Goal: Task Accomplishment & Management: Manage account settings

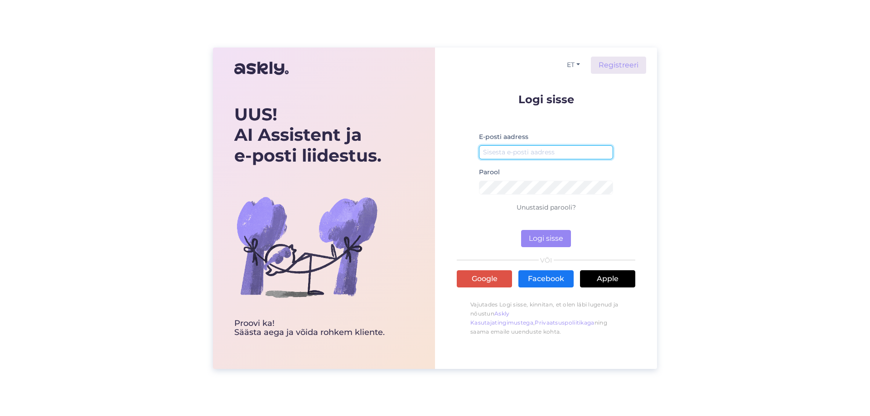
click at [510, 148] on input "email" at bounding box center [546, 152] width 134 height 14
type input "[EMAIL_ADDRESS][DOMAIN_NAME]"
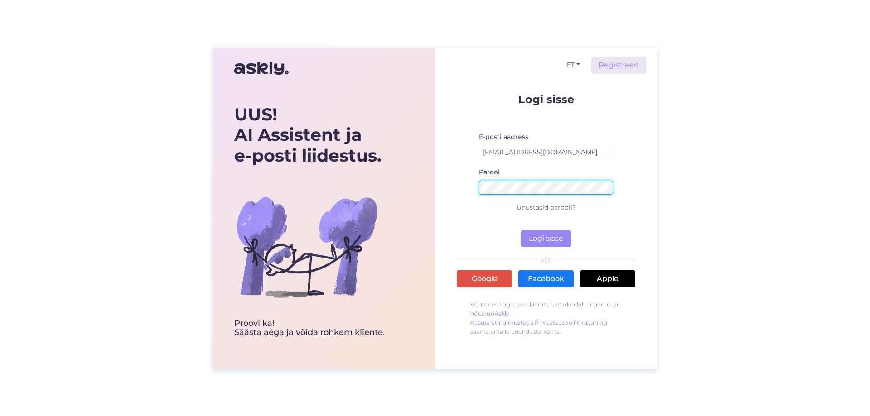
click at [521, 230] on button "Logi sisse" at bounding box center [546, 238] width 50 height 17
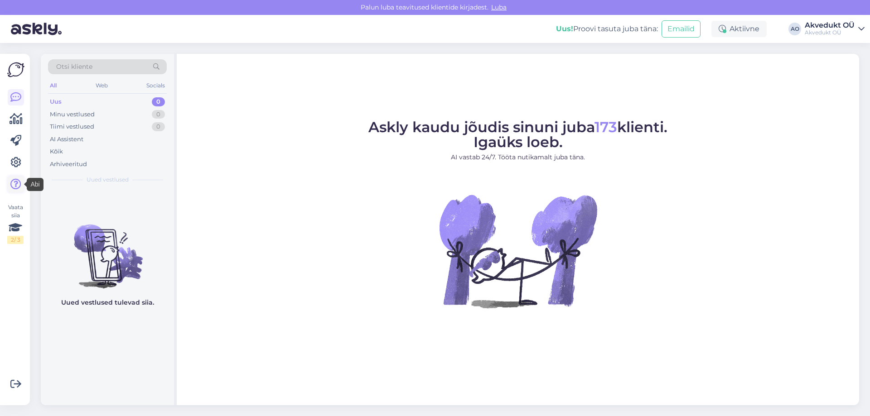
click at [18, 182] on icon at bounding box center [15, 184] width 11 height 11
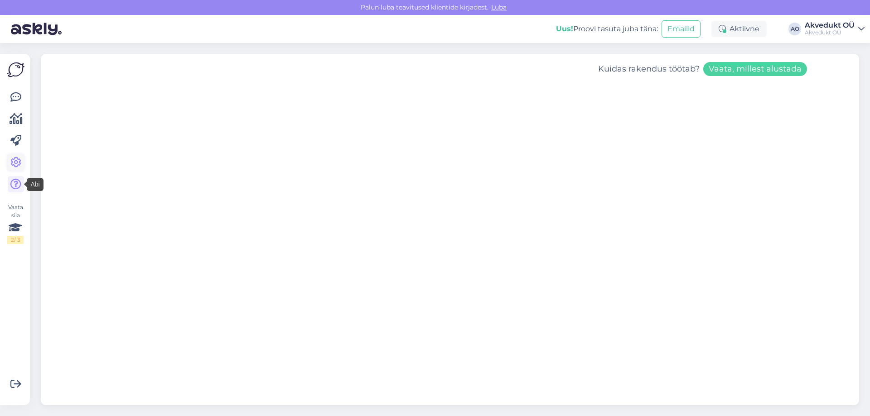
click at [17, 167] on icon at bounding box center [15, 162] width 11 height 11
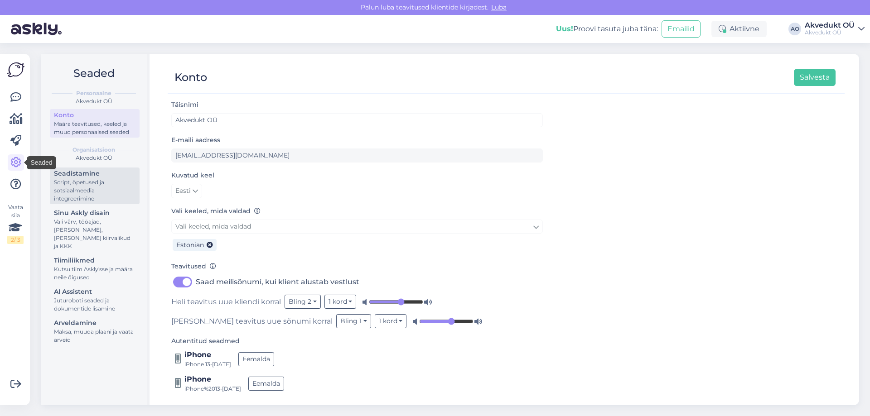
click at [66, 181] on div "Script, õpetused ja sotsiaalmeedia integreerimine" at bounding box center [95, 190] width 82 height 24
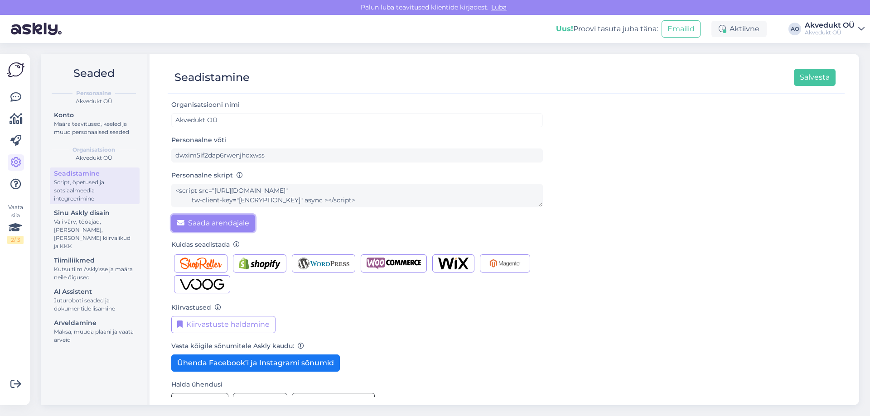
click at [223, 227] on button "Saada arendajale" at bounding box center [213, 223] width 84 height 17
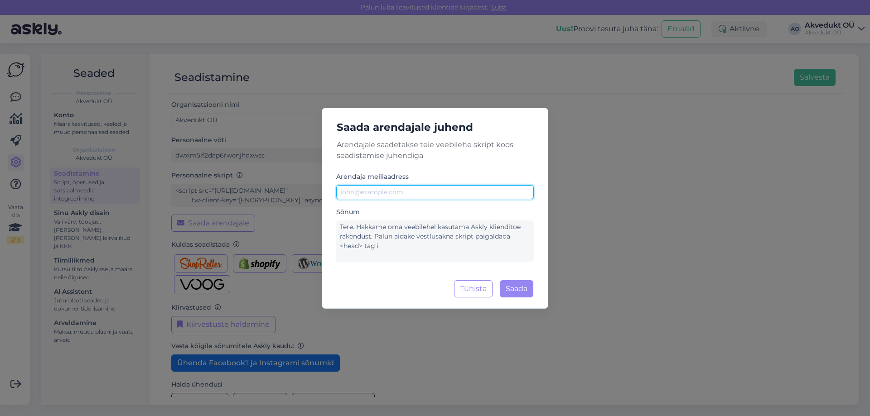
click at [395, 192] on input "text" at bounding box center [435, 192] width 198 height 14
drag, startPoint x: 386, startPoint y: 193, endPoint x: 295, endPoint y: 192, distance: 90.6
click at [297, 192] on div "Saada arendajale juhend Arendajale saadetakse teie veebilehe skript koos seadis…" at bounding box center [435, 208] width 870 height 416
paste input "GRAMET <[EMAIL_ADDRESS][DOMAIN_NAME]>"
drag, startPoint x: 374, startPoint y: 192, endPoint x: 318, endPoint y: 195, distance: 56.2
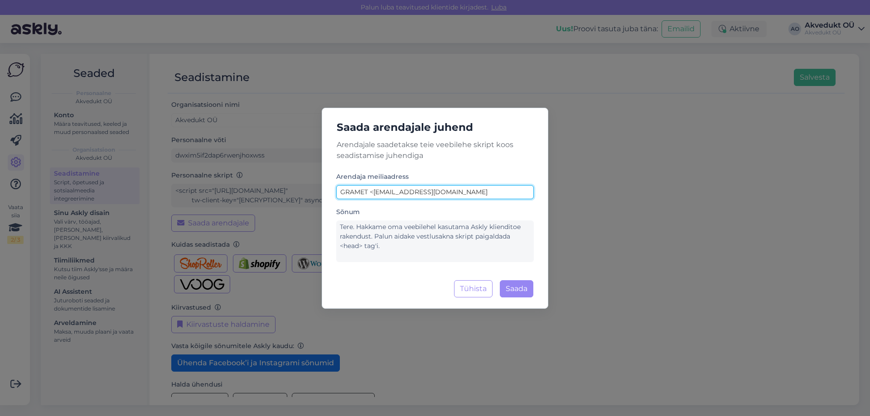
click at [319, 194] on div "Saada arendajale juhend Arendajale saadetakse teie veebilehe skript koos seadis…" at bounding box center [435, 208] width 870 height 416
type input "[EMAIL_ADDRESS][DOMAIN_NAME]"
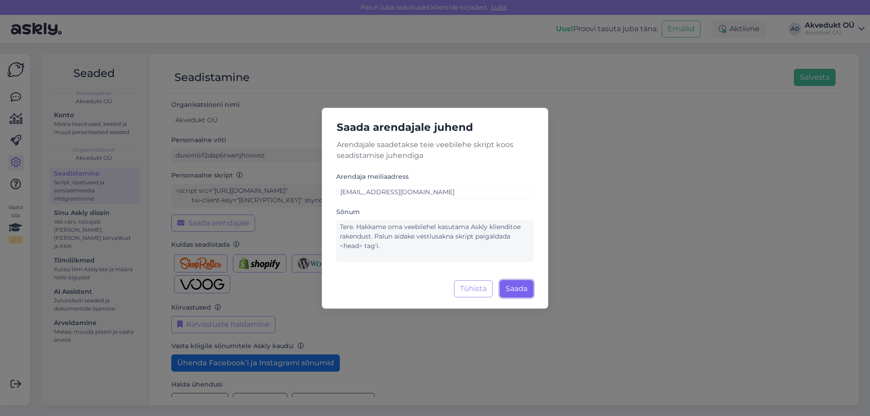
click at [519, 289] on button "Saada" at bounding box center [517, 288] width 34 height 17
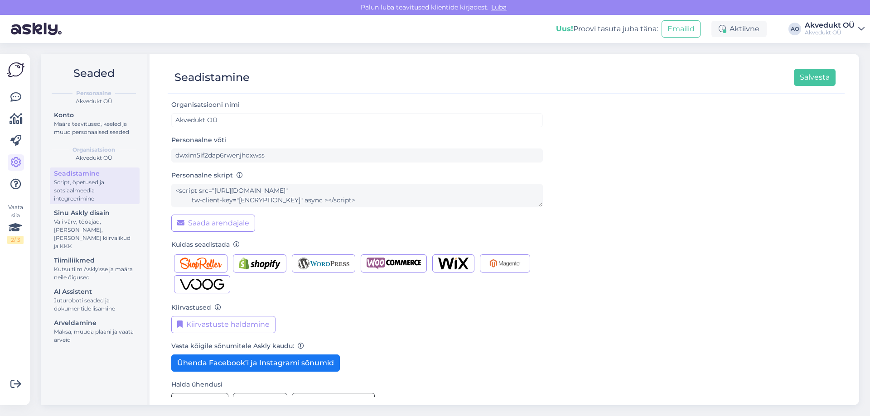
click at [667, 143] on div "Organisatsiooni nimi Akvedukt OÜ Personaalne võti dwxim5if2dap6rwenjhoxwss Pers…" at bounding box center [506, 258] width 670 height 318
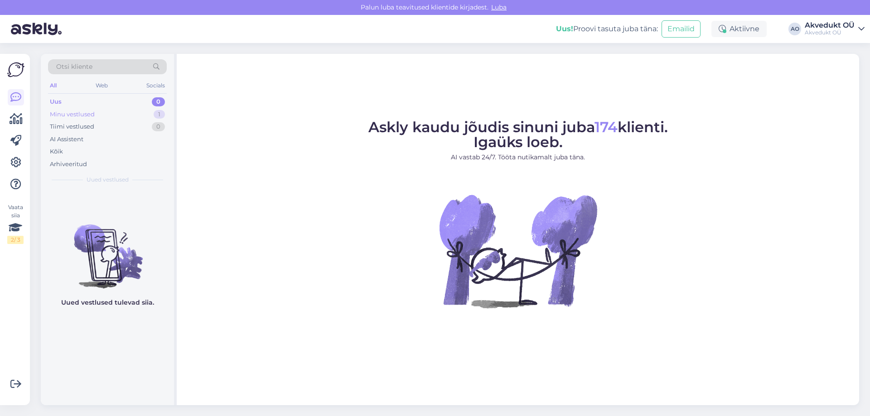
click at [70, 118] on div "Minu vestlused" at bounding box center [72, 114] width 45 height 9
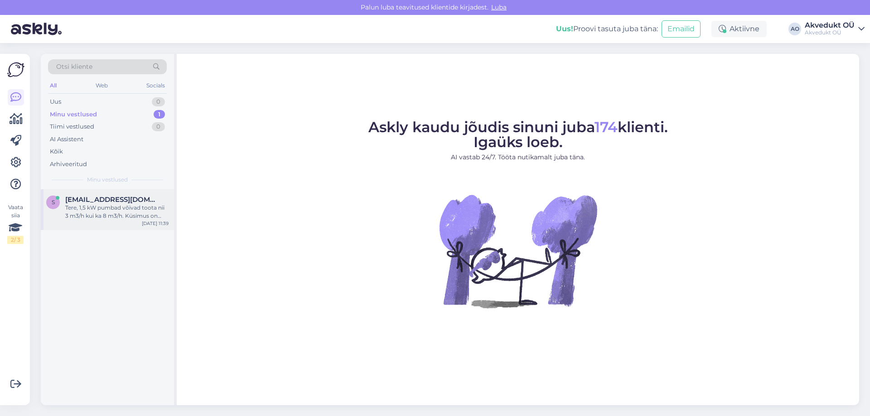
click at [149, 197] on div "savelin5@hotmail.com" at bounding box center [116, 200] width 103 height 8
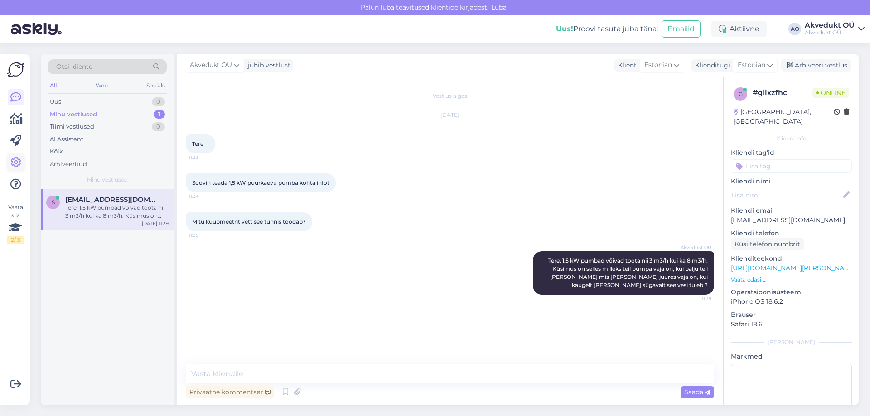
click at [17, 164] on icon at bounding box center [15, 162] width 11 height 11
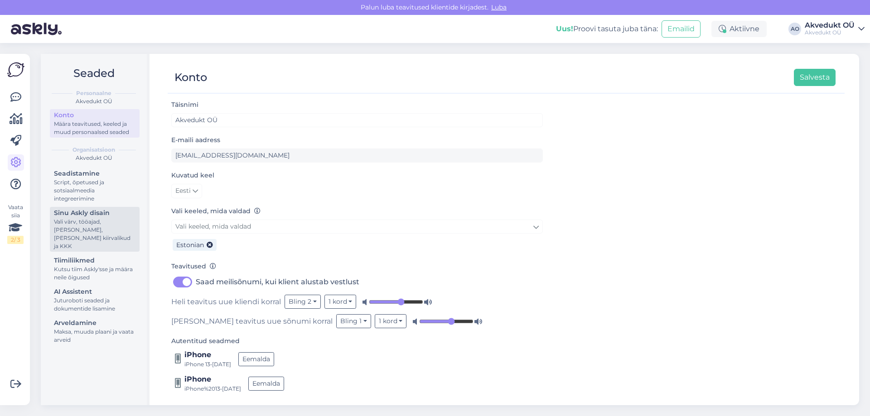
click at [134, 212] on div "Sinu Askly disain" at bounding box center [95, 213] width 82 height 10
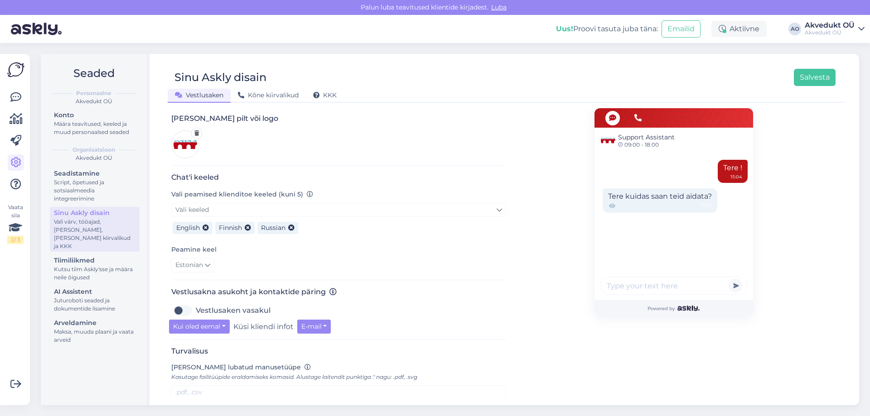
scroll to position [121, 0]
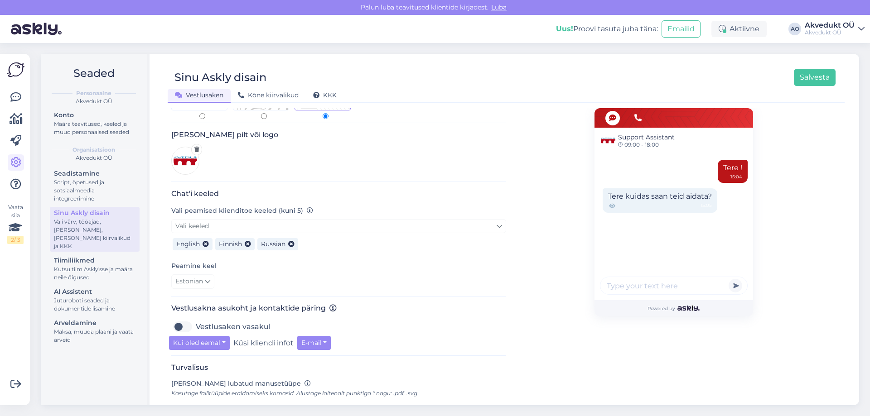
click at [196, 320] on label "Vestlusaken vasakul" at bounding box center [233, 327] width 75 height 14
click at [182, 320] on input "Vestlusaken vasakul" at bounding box center [182, 327] width 23 height 14
checkbox input "true"
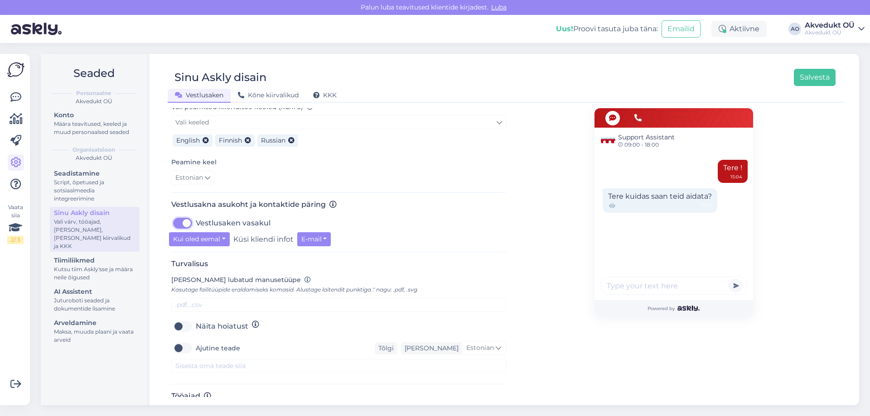
scroll to position [241, 0]
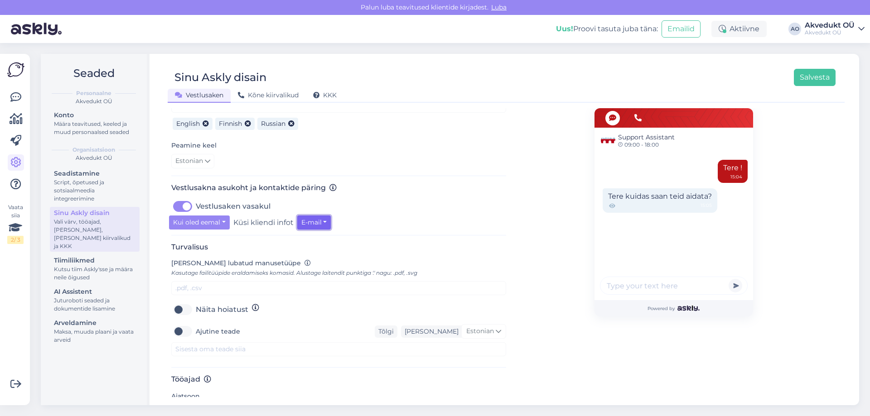
click at [313, 216] on button "E-mail" at bounding box center [314, 223] width 34 height 14
click at [410, 201] on div "Vestlusaken vasakul" at bounding box center [338, 206] width 335 height 14
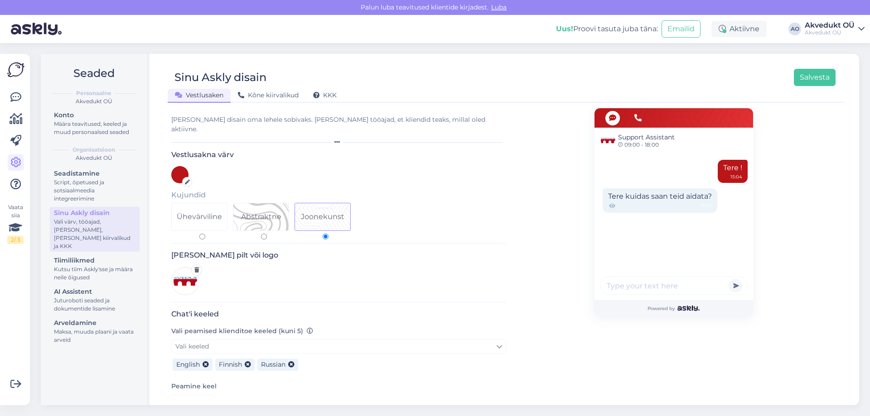
scroll to position [0, 0]
click at [820, 77] on button "Salvesta" at bounding box center [815, 77] width 42 height 17
